Goal: Check status: Check status

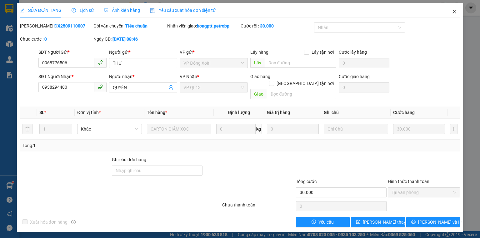
click at [453, 9] on span "Close" at bounding box center [454, 11] width 17 height 17
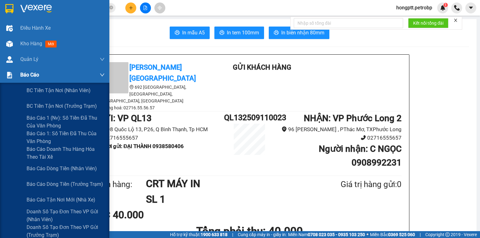
click at [14, 77] on div at bounding box center [9, 75] width 11 height 11
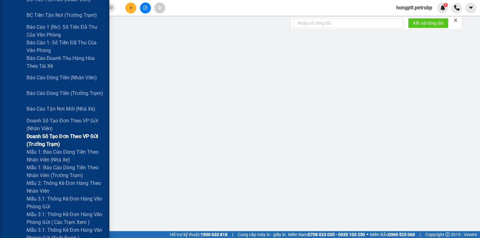
scroll to position [100, 0]
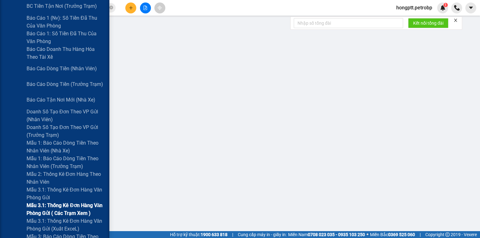
click at [40, 206] on span "Mẫu 3.1: Thống kê đơn hàng văn phòng gửi ( các trạm xem )" at bounding box center [66, 210] width 78 height 16
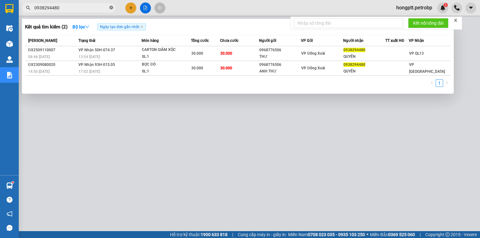
click at [110, 7] on icon "close-circle" at bounding box center [111, 8] width 4 height 4
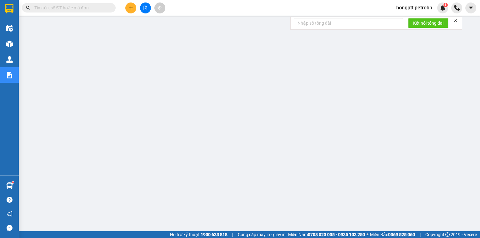
paste input "ĐX2509110007"
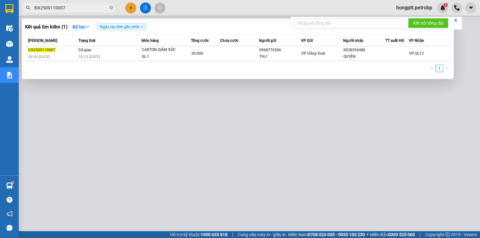
type input "ĐX2509110007"
click at [197, 161] on div at bounding box center [240, 119] width 480 height 238
click at [111, 8] on icon "close-circle" at bounding box center [111, 8] width 4 height 4
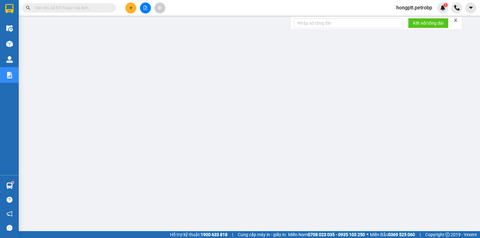
paste input "PB2509110003"
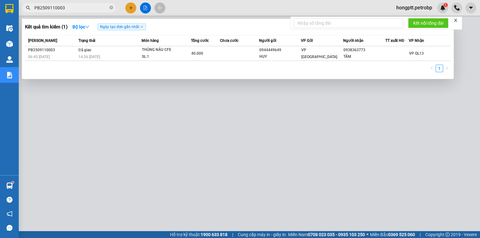
type input "PB2509110003"
click at [107, 119] on div at bounding box center [240, 119] width 480 height 238
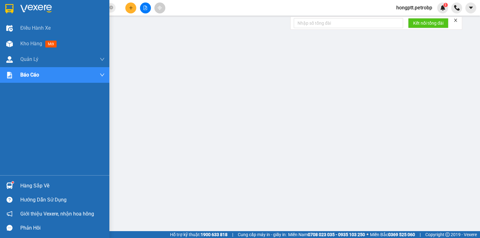
click at [12, 190] on div at bounding box center [9, 185] width 11 height 11
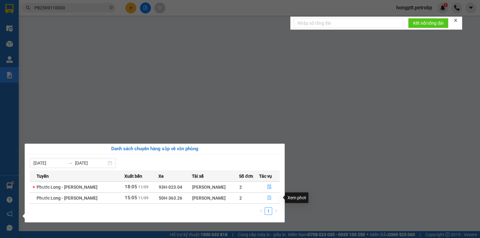
click at [266, 199] on button "button" at bounding box center [269, 198] width 20 height 10
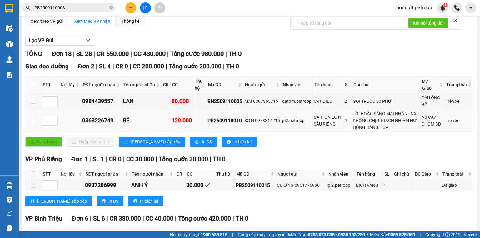
scroll to position [50, 0]
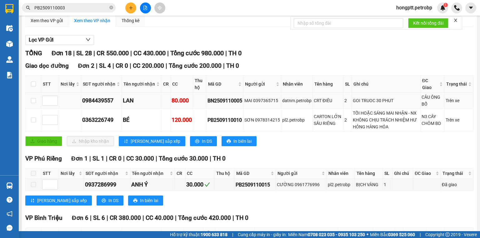
click at [242, 105] on td "BN2509110005" at bounding box center [225, 101] width 37 height 16
drag, startPoint x: 241, startPoint y: 106, endPoint x: 194, endPoint y: 104, distance: 47.5
click at [194, 104] on tr "0984439557 LAN 80.000 BN2509110005 MAI 0397365715 datnm.petrobp CRT ĐIÊU 2 GOI …" at bounding box center [250, 101] width 448 height 16
drag, startPoint x: 194, startPoint y: 104, endPoint x: 234, endPoint y: 86, distance: 43.9
click at [232, 80] on div "Giao dọc đường Đơn 2 | SL 4 | CR 0 | CC 200.000 | Tổng cước 200.000 | TH 0 STT …" at bounding box center [249, 106] width 448 height 90
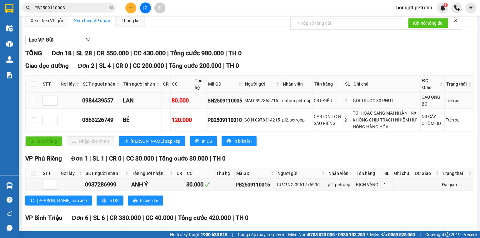
click at [242, 105] on div "BN2509110005" at bounding box center [224, 101] width 35 height 8
drag, startPoint x: 241, startPoint y: 107, endPoint x: 207, endPoint y: 112, distance: 35.1
click at [207, 109] on td "BN2509110005" at bounding box center [225, 101] width 37 height 16
copy div "BN2509110005"
click at [110, 8] on icon "close-circle" at bounding box center [111, 8] width 4 height 4
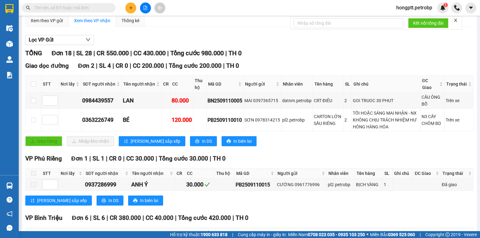
click at [105, 10] on input "text" at bounding box center [71, 7] width 74 height 7
paste input "BN2509110005"
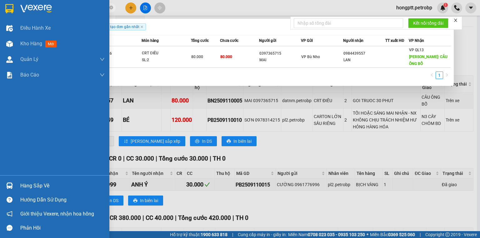
type input "BN2509110005"
click at [12, 185] on img at bounding box center [9, 185] width 7 height 7
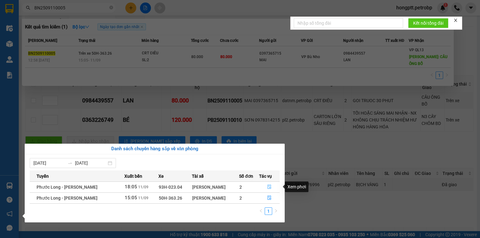
click at [263, 186] on button "button" at bounding box center [269, 187] width 20 height 10
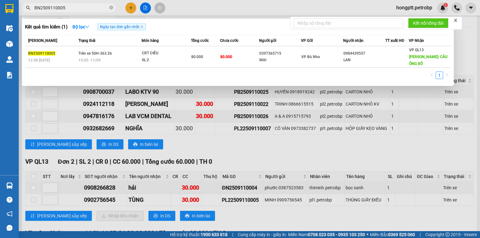
click at [250, 156] on div at bounding box center [240, 119] width 480 height 238
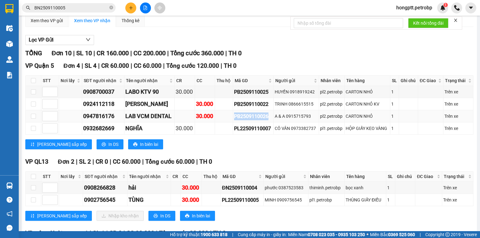
drag, startPoint x: 268, startPoint y: 121, endPoint x: 227, endPoint y: 123, distance: 41.3
click at [227, 122] on tr "0947816176 LAB VCM DENTAL 30.000 PB2509110026 A & A 0915715793 pl2.petrobp CART…" at bounding box center [250, 116] width 448 height 12
drag, startPoint x: 226, startPoint y: 123, endPoint x: 260, endPoint y: 135, distance: 36.5
click at [260, 132] on div "PL22509110007" at bounding box center [253, 129] width 38 height 8
drag, startPoint x: 232, startPoint y: 121, endPoint x: 271, endPoint y: 121, distance: 38.4
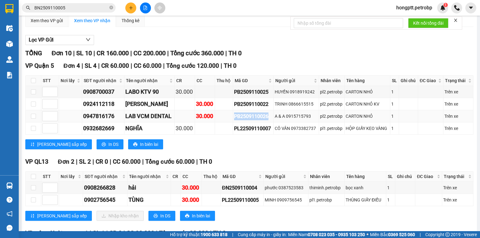
click at [271, 121] on td "PB2509110026" at bounding box center [253, 116] width 41 height 12
drag, startPoint x: 271, startPoint y: 121, endPoint x: 241, endPoint y: 159, distance: 47.8
click at [241, 159] on div "TỔNG Đơn 10 | SL 10 | CR 160.000 | CC 200.000 | Tổng cước 360.000 | TH 0 VP Quậ…" at bounding box center [249, 218] width 448 height 341
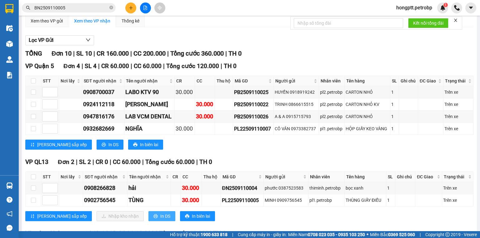
scroll to position [50, 0]
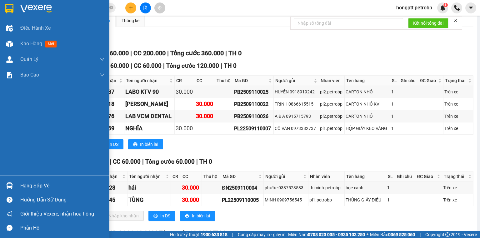
click at [38, 189] on div "Hàng sắp về" at bounding box center [62, 185] width 84 height 9
